Goal: Task Accomplishment & Management: Manage account settings

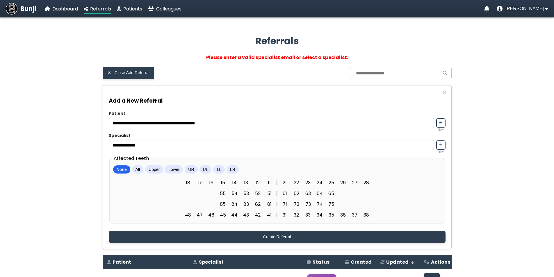
drag, startPoint x: 321, startPoint y: 66, endPoint x: 333, endPoint y: 66, distance: 12.2
click at [544, 9] on span "[PERSON_NAME]" at bounding box center [525, 8] width 38 height 5
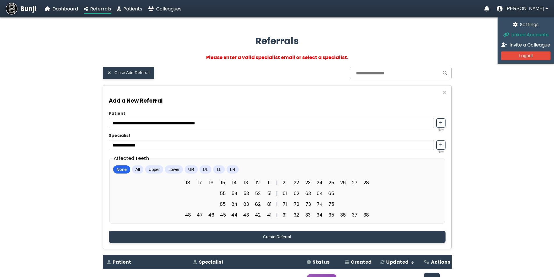
click at [532, 35] on span "Linked Accounts" at bounding box center [530, 34] width 37 height 7
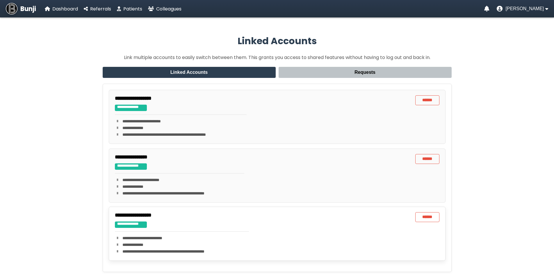
click at [137, 233] on div "**********" at bounding box center [182, 233] width 134 height 43
